Goal: Find specific page/section: Locate item on page

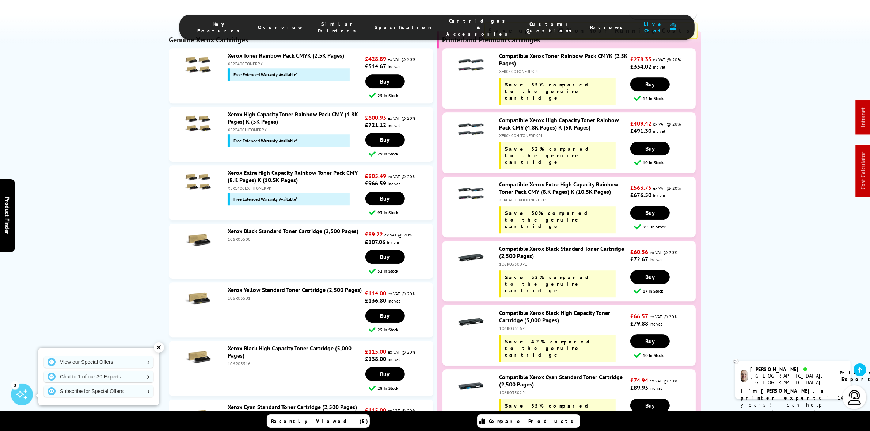
scroll to position [2465, 0]
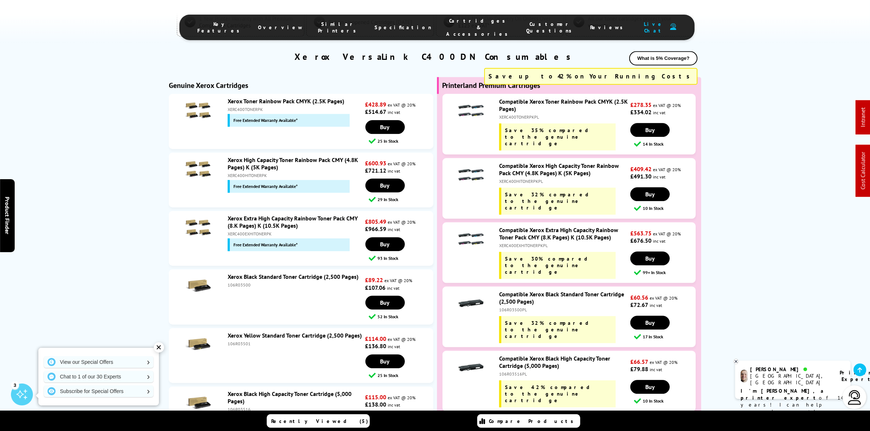
click at [245, 231] on div "XERC400EXHITONERPK" at bounding box center [296, 233] width 136 height 5
copy div "XERC400EXHITONERPK"
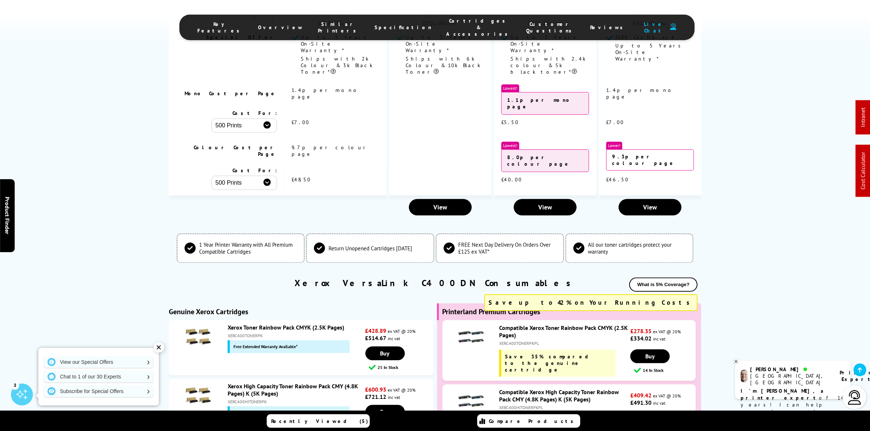
scroll to position [2237, 0]
